Goal: Task Accomplishment & Management: Manage account settings

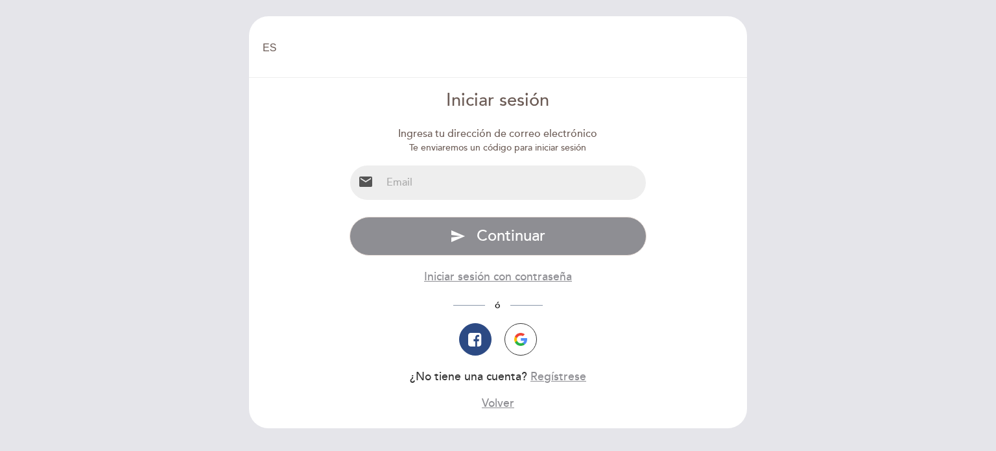
select select "es"
click at [480, 181] on input "email" at bounding box center [513, 182] width 265 height 34
type input "[EMAIL_ADDRESS][DOMAIN_NAME]"
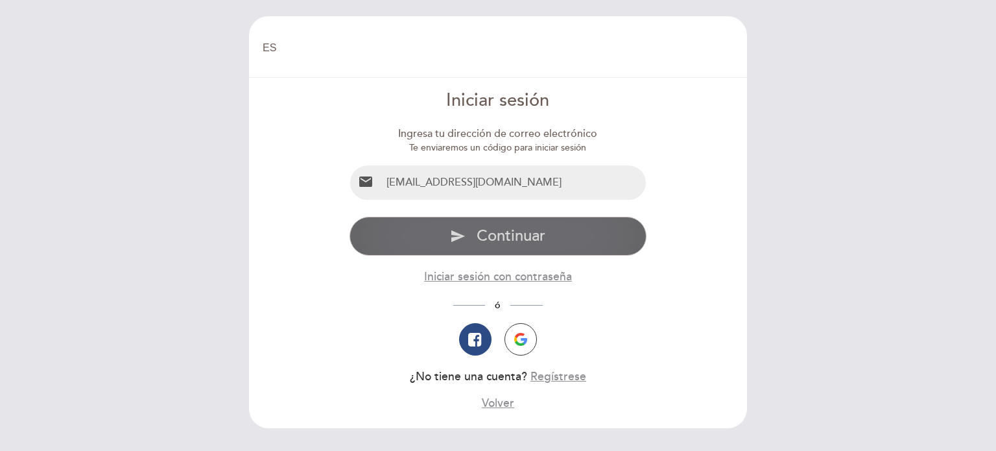
click at [485, 228] on span "Continuar" at bounding box center [511, 235] width 69 height 19
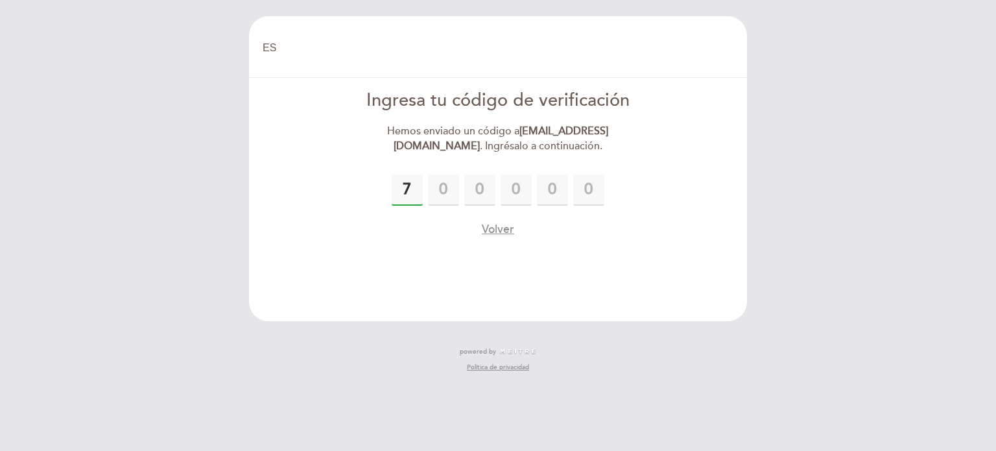
type input "7"
type input "1"
type input "4"
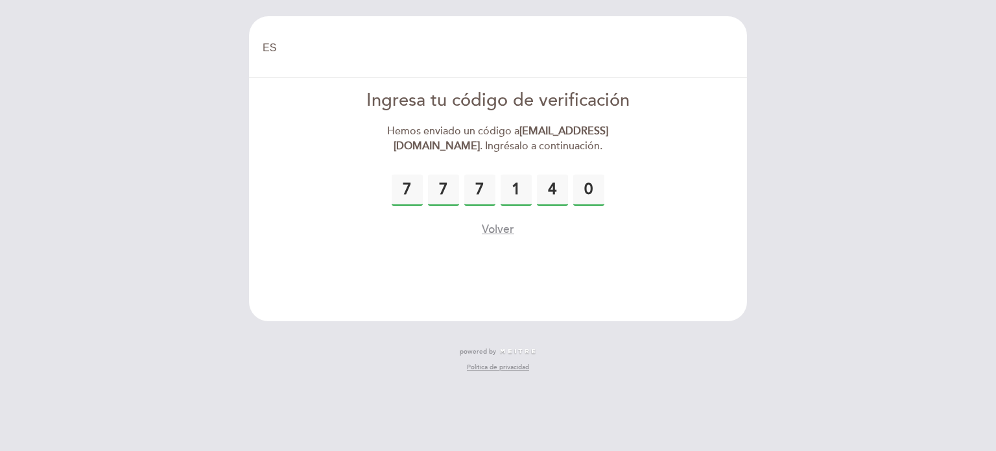
type input "0"
